Goal: Transaction & Acquisition: Subscribe to service/newsletter

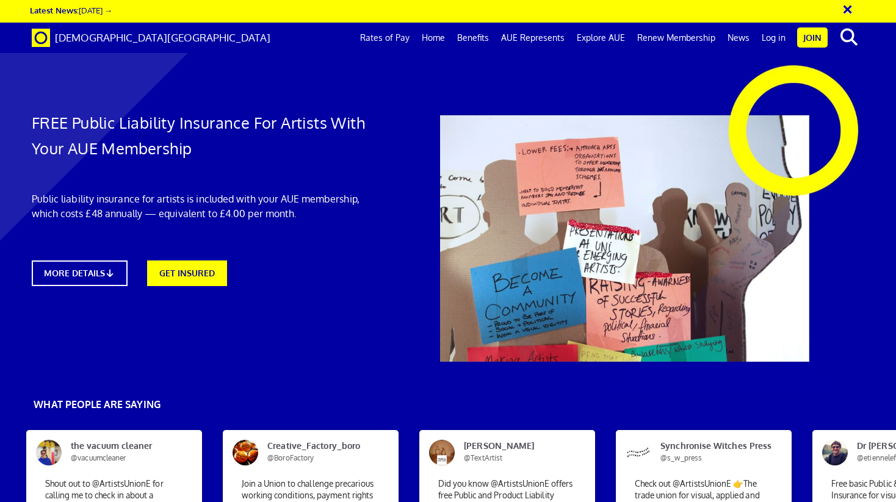
scroll to position [43, 0]
click at [114, 269] on icon at bounding box center [113, 273] width 12 height 9
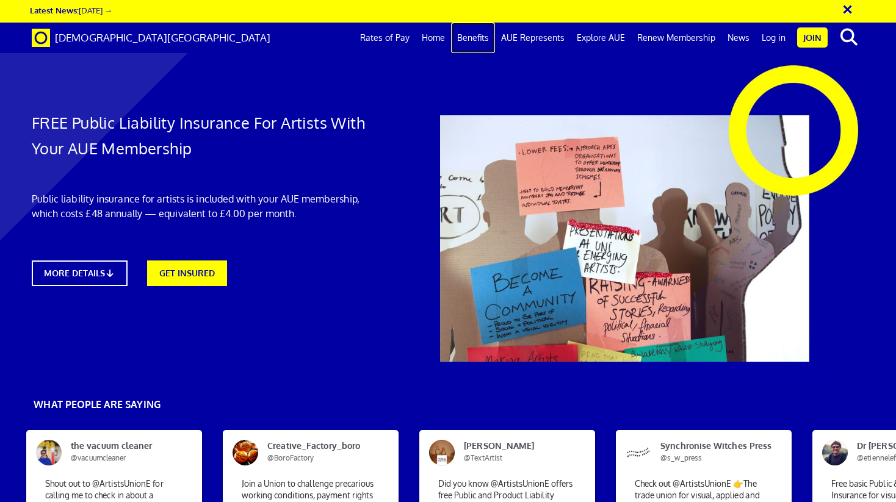
click at [476, 39] on link "Benefits" at bounding box center [473, 38] width 44 height 31
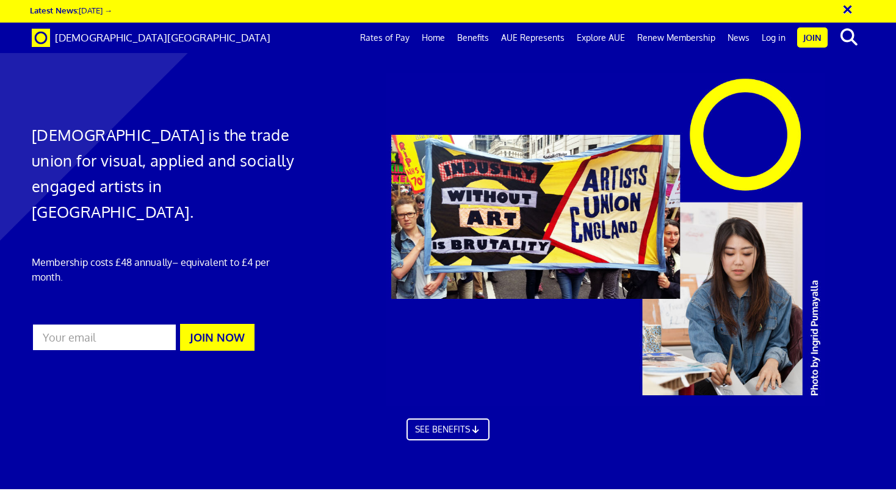
scroll to position [706, 0]
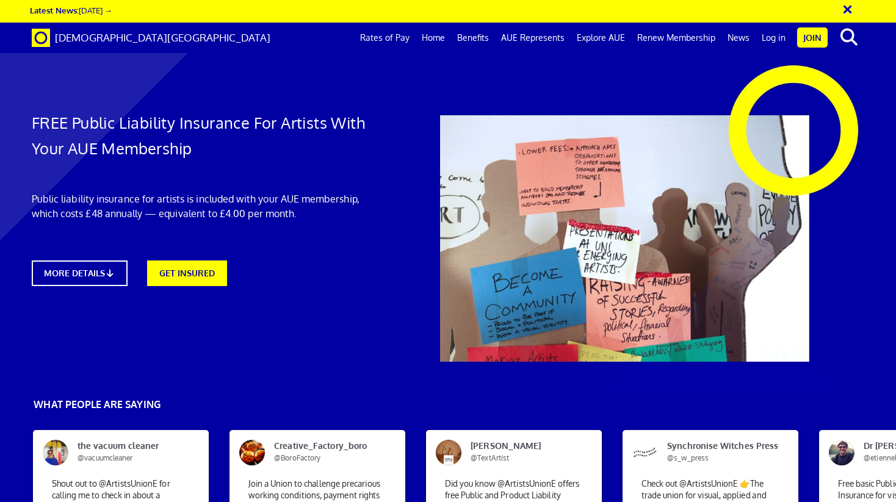
scroll to position [0, 7]
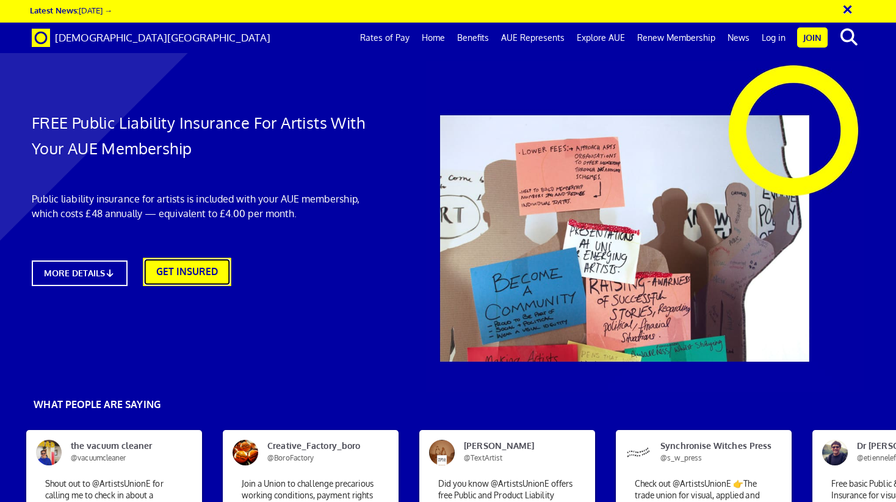
click at [187, 269] on link "GET INSURED" at bounding box center [187, 272] width 88 height 28
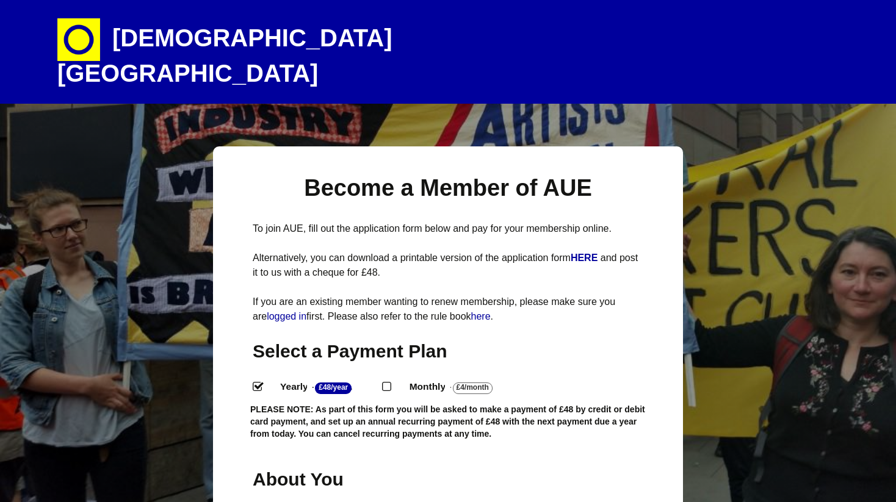
select select
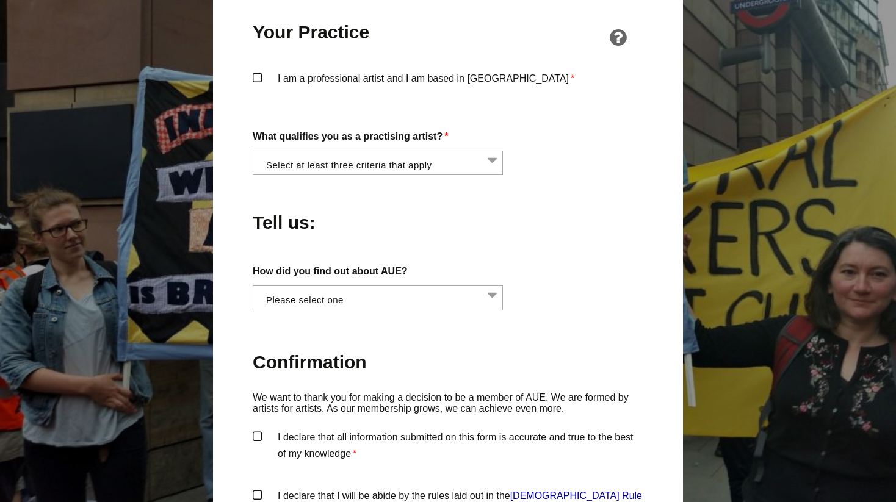
scroll to position [969, 0]
click at [301, 151] on li at bounding box center [381, 161] width 250 height 21
click at [170, 195] on div "Become a Member of AUE To join AUE, fill out the application form below and pay…" at bounding box center [448, 107] width 896 height 1859
